Goal: Task Accomplishment & Management: Complete application form

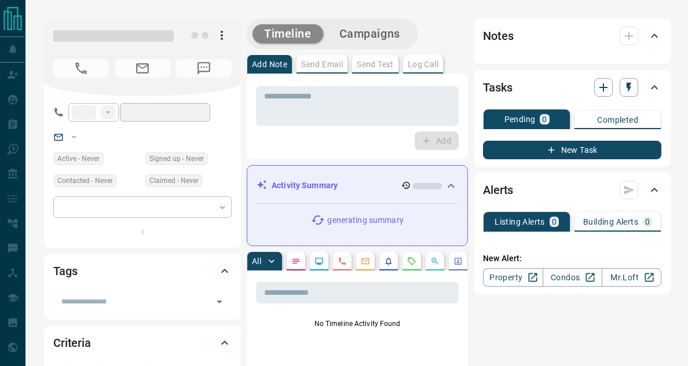
type input "*****"
type input "**********"
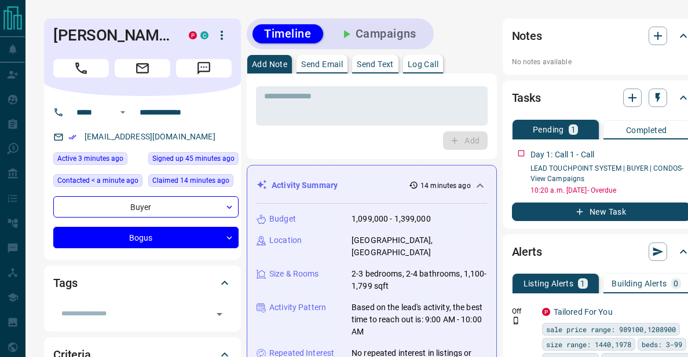
click at [338, 136] on div "Add" at bounding box center [372, 141] width 232 height 19
